Goal: Transaction & Acquisition: Subscribe to service/newsletter

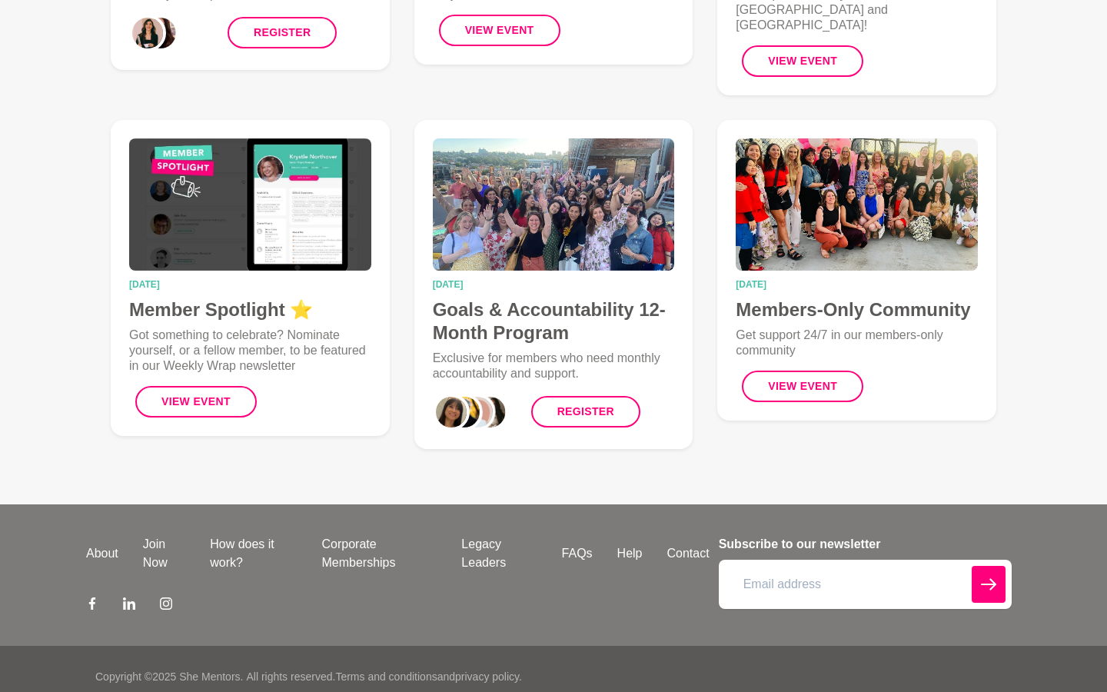
click at [865, 568] on input "email" at bounding box center [865, 584] width 293 height 49
click at [972, 566] on button "submit" at bounding box center [989, 584] width 34 height 37
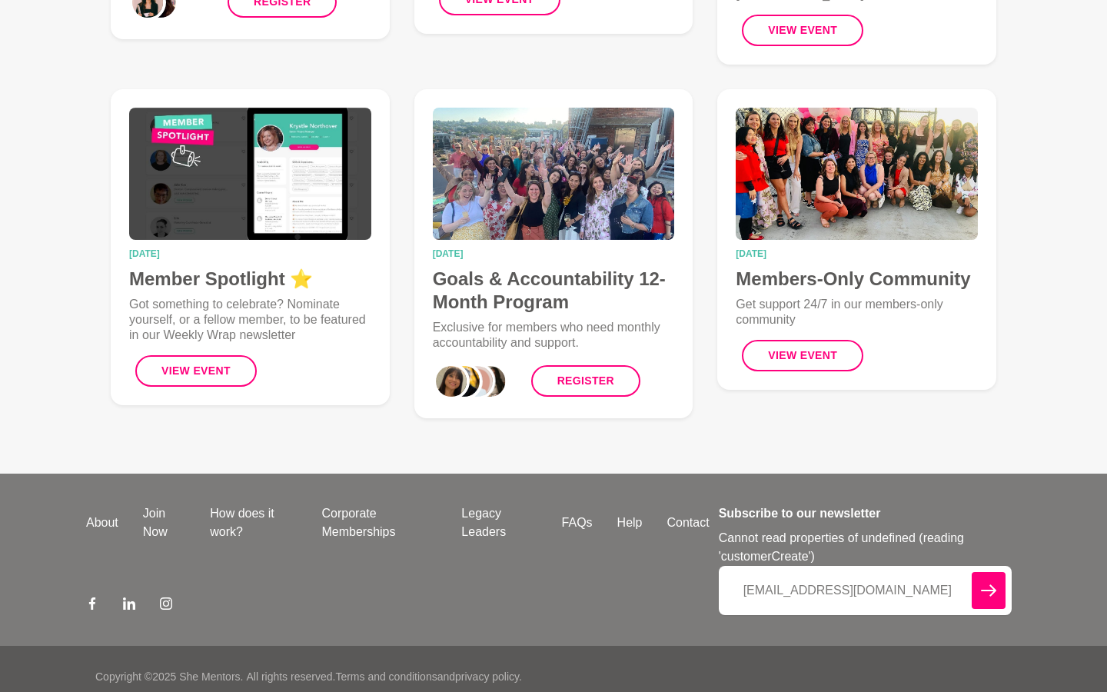
click at [988, 584] on icon "submit" at bounding box center [988, 590] width 15 height 12
click at [865, 574] on input "[EMAIL_ADDRESS][DOMAIN_NAME]" at bounding box center [865, 590] width 293 height 49
type input "[DOMAIN_NAME]"
type input "[EMAIL_ADDRESS][DOMAIN_NAME]"
click at [972, 572] on button "submit" at bounding box center [989, 590] width 34 height 37
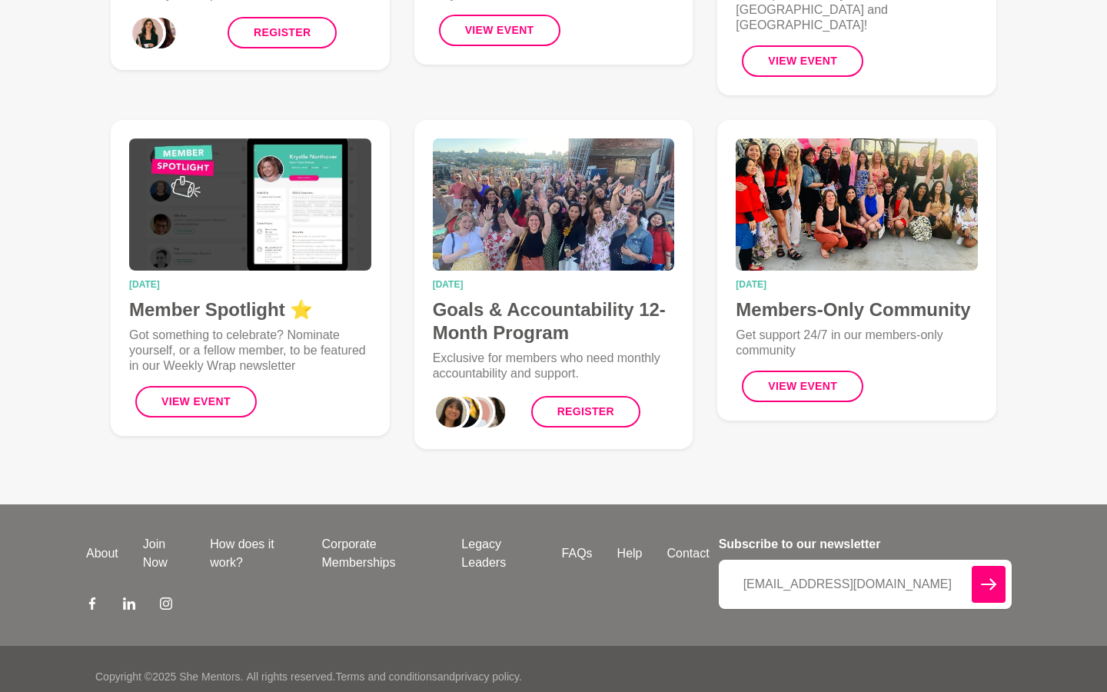
scroll to position [475, 0]
